Goal: Browse casually

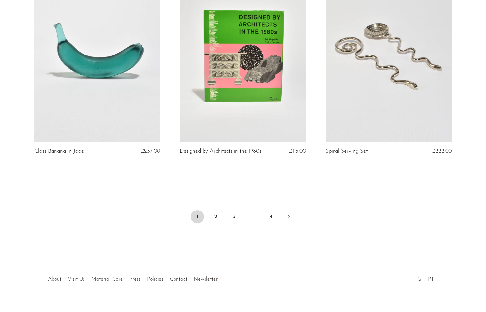
scroll to position [2363, 0]
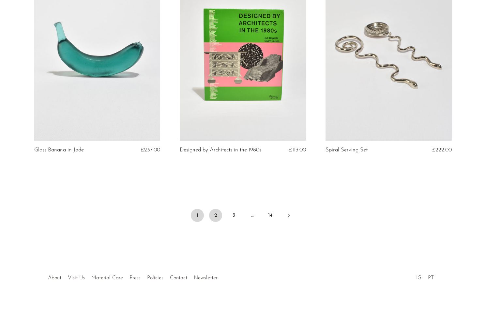
click at [214, 217] on link "2" at bounding box center [215, 215] width 13 height 13
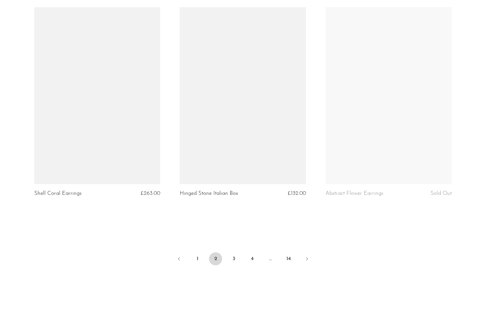
scroll to position [2325, 0]
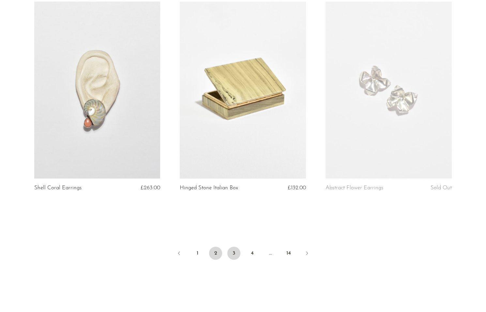
click at [233, 250] on link "3" at bounding box center [233, 253] width 13 height 13
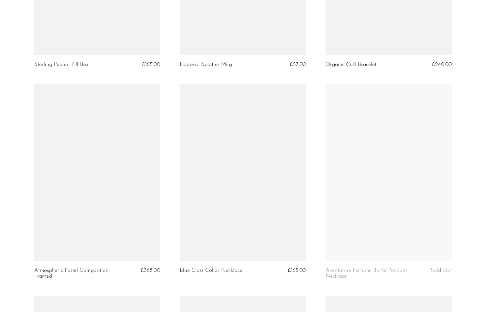
scroll to position [1228, 0]
